Goal: Task Accomplishment & Management: Manage account settings

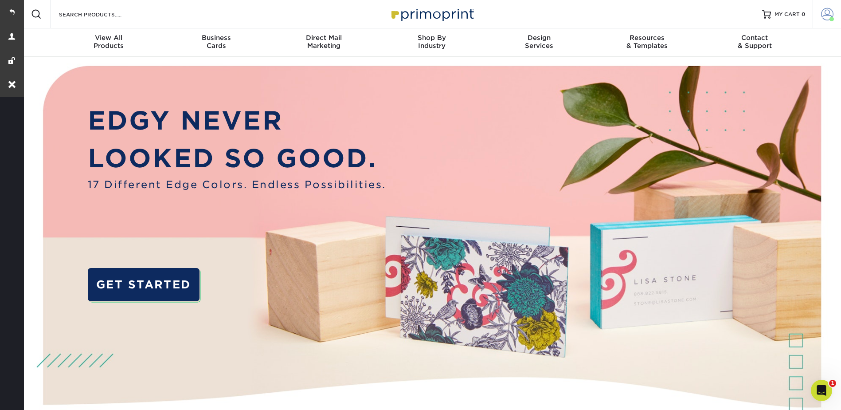
click at [827, 8] on link "Account" at bounding box center [827, 14] width 28 height 28
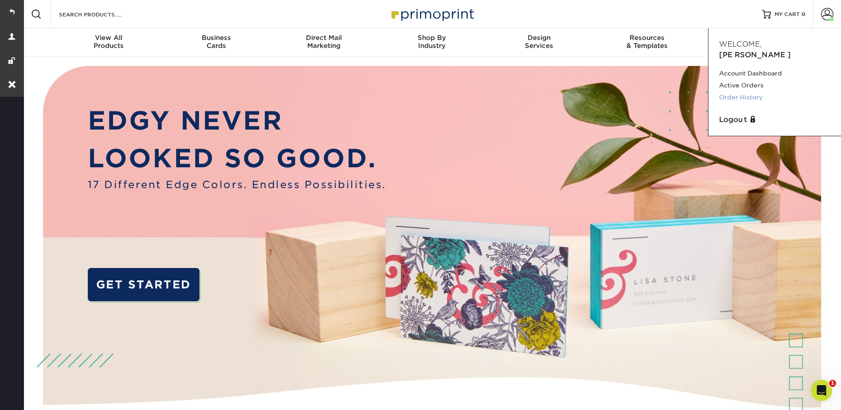
click at [739, 91] on link "Order History" at bounding box center [774, 97] width 111 height 12
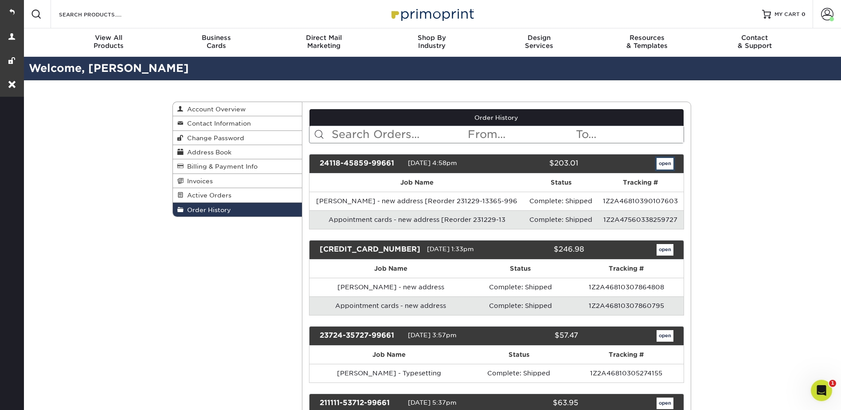
click at [666, 164] on link "open" at bounding box center [665, 164] width 17 height 12
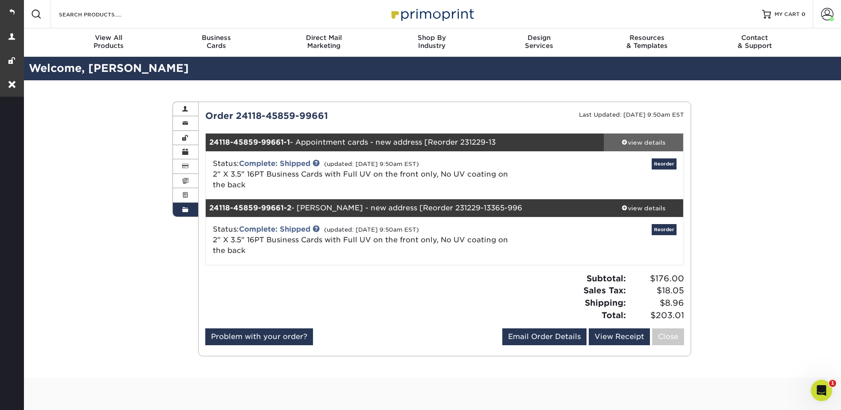
click at [629, 147] on link "view details" at bounding box center [644, 142] width 80 height 18
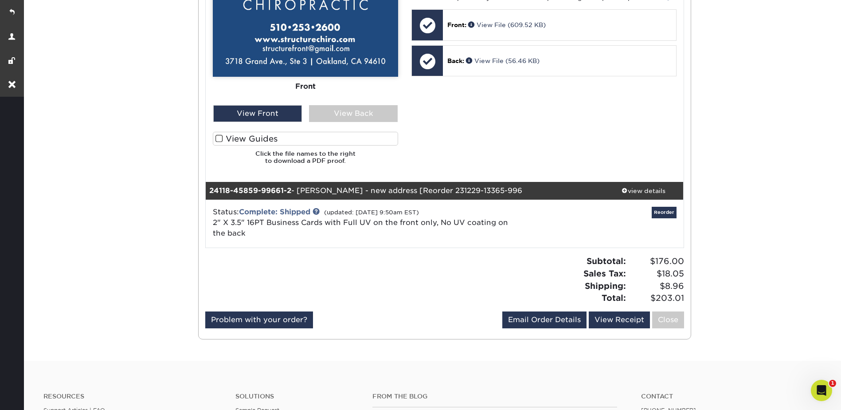
scroll to position [565, 0]
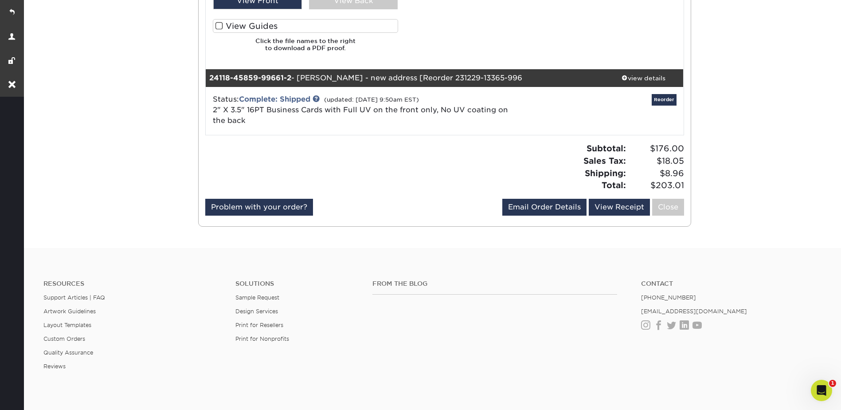
drag, startPoint x: 638, startPoint y: 68, endPoint x: 592, endPoint y: 76, distance: 46.3
click at [638, 74] on div "view details" at bounding box center [644, 78] width 80 height 9
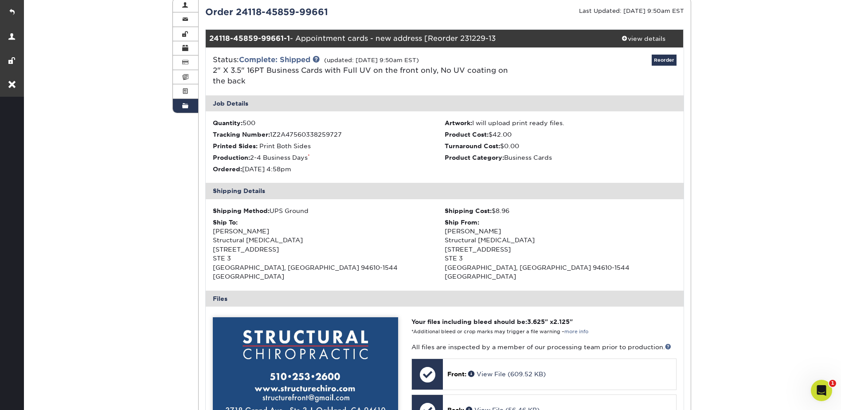
scroll to position [0, 0]
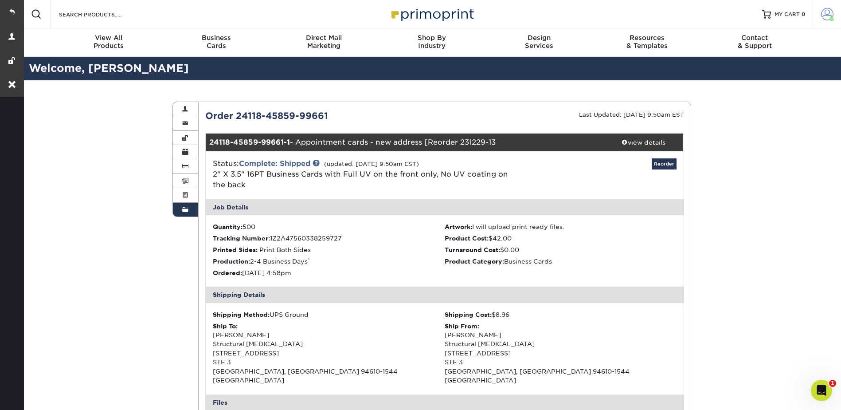
click at [828, 13] on span at bounding box center [827, 14] width 12 height 12
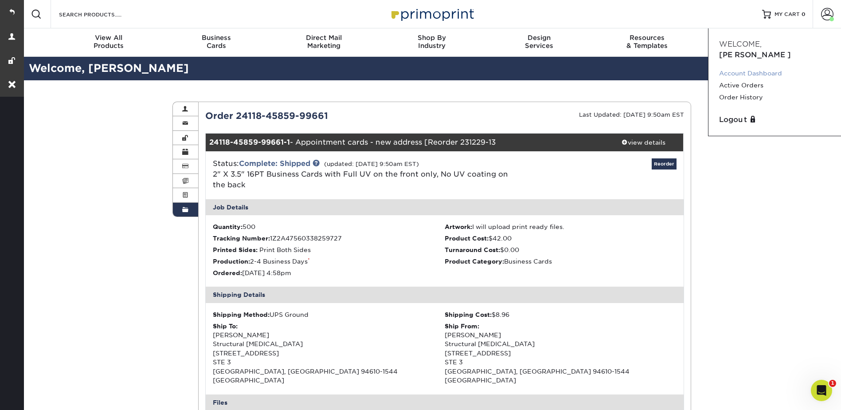
click at [738, 67] on link "Account Dashboard" at bounding box center [774, 73] width 111 height 12
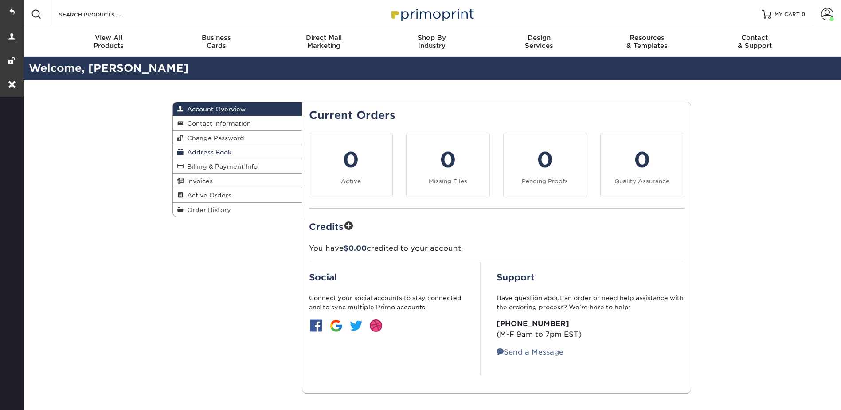
click at [208, 153] on span "Address Book" at bounding box center [208, 152] width 48 height 7
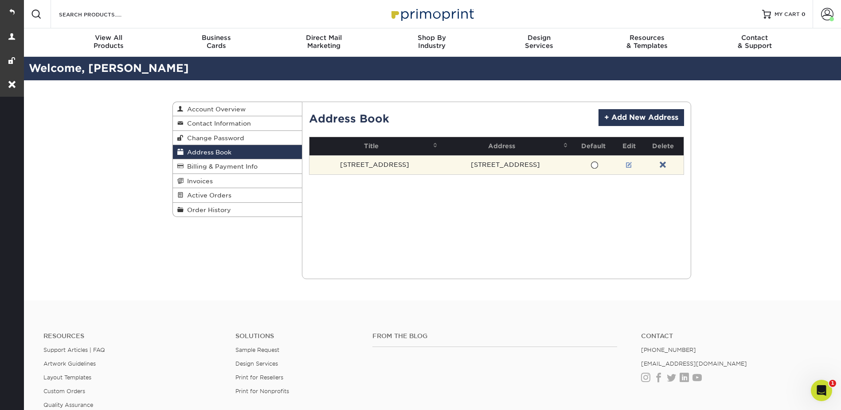
click at [626, 164] on link at bounding box center [629, 164] width 6 height 7
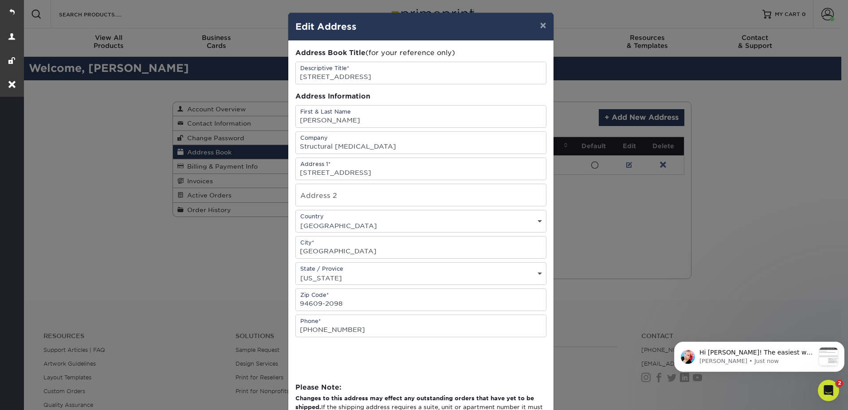
click at [583, 22] on div "× Edit Address Address Book Title (for your reference only) Descriptive Title* …" at bounding box center [424, 205] width 848 height 410
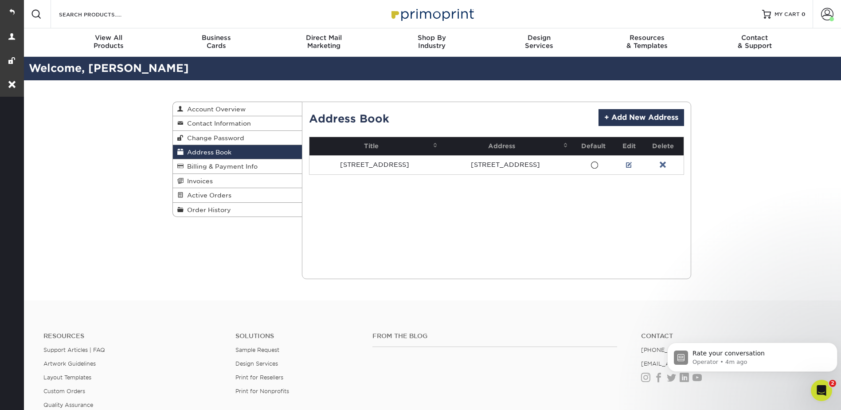
drag, startPoint x: 14, startPoint y: 10, endPoint x: 57, endPoint y: 0, distance: 44.5
click at [14, 10] on link at bounding box center [12, 12] width 24 height 24
